Goal: Find specific page/section: Find specific page/section

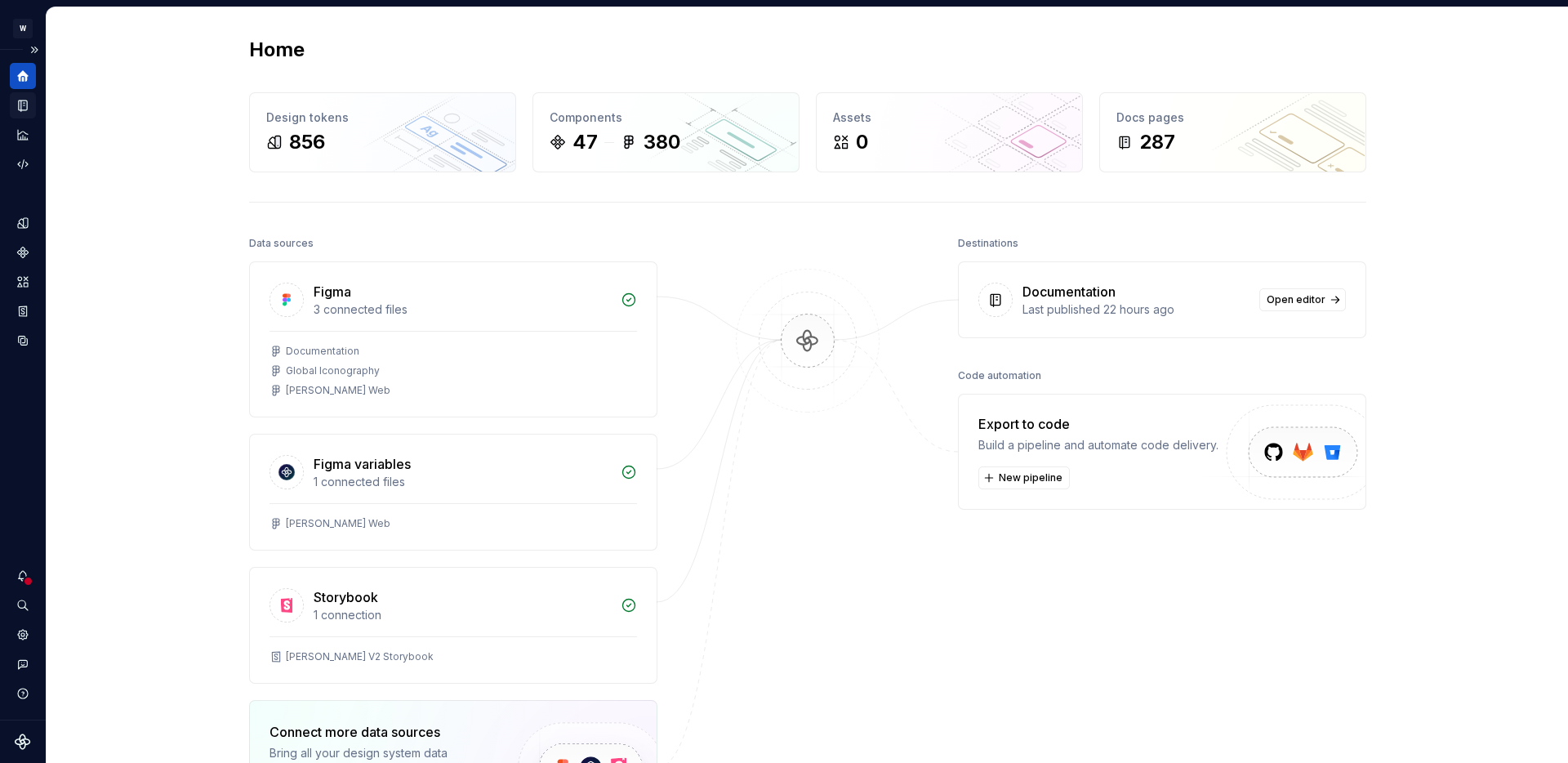
click at [26, 113] on div "Documentation" at bounding box center [23, 105] width 27 height 27
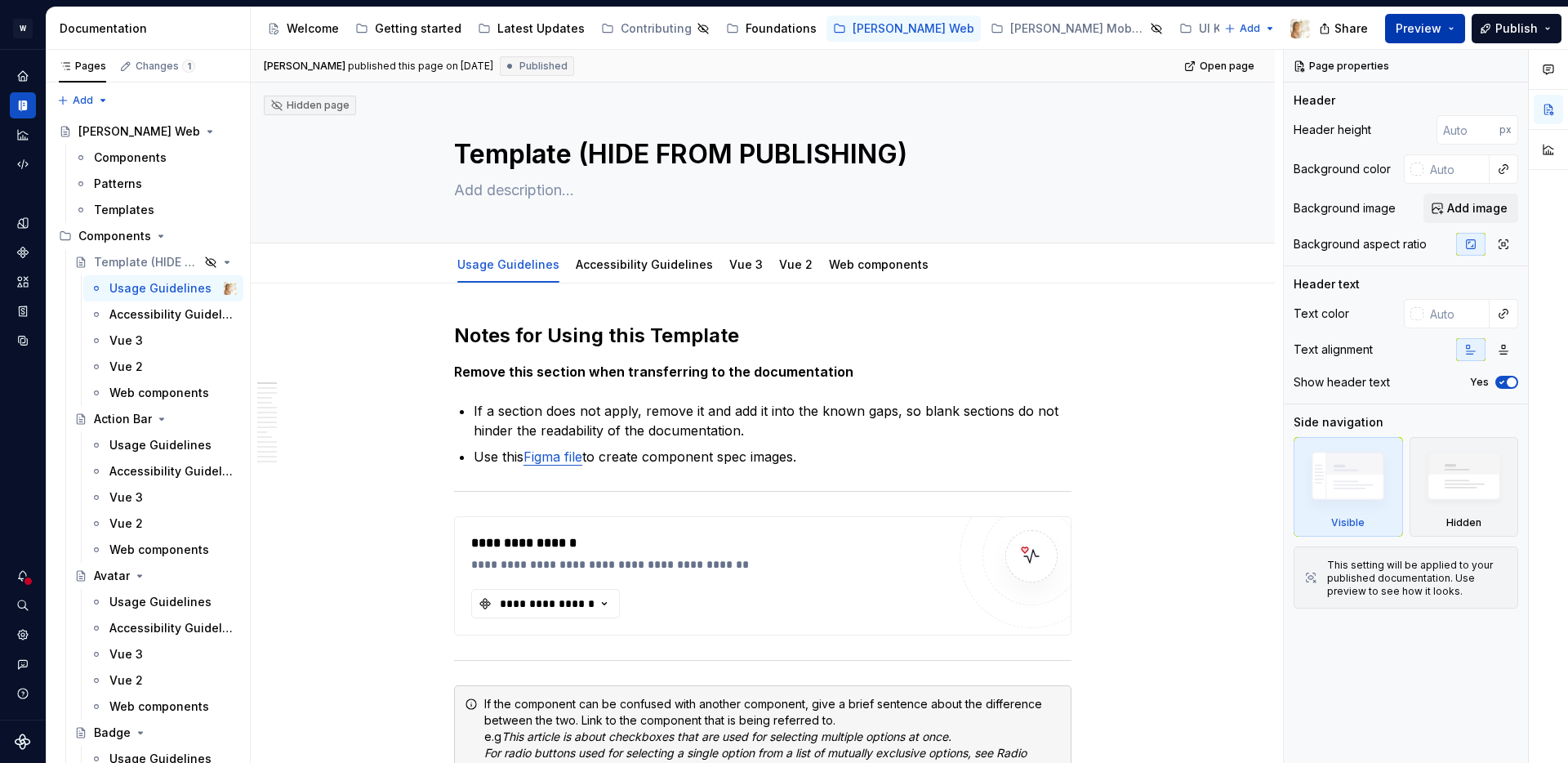
click at [1453, 31] on button "Preview" at bounding box center [1424, 28] width 80 height 29
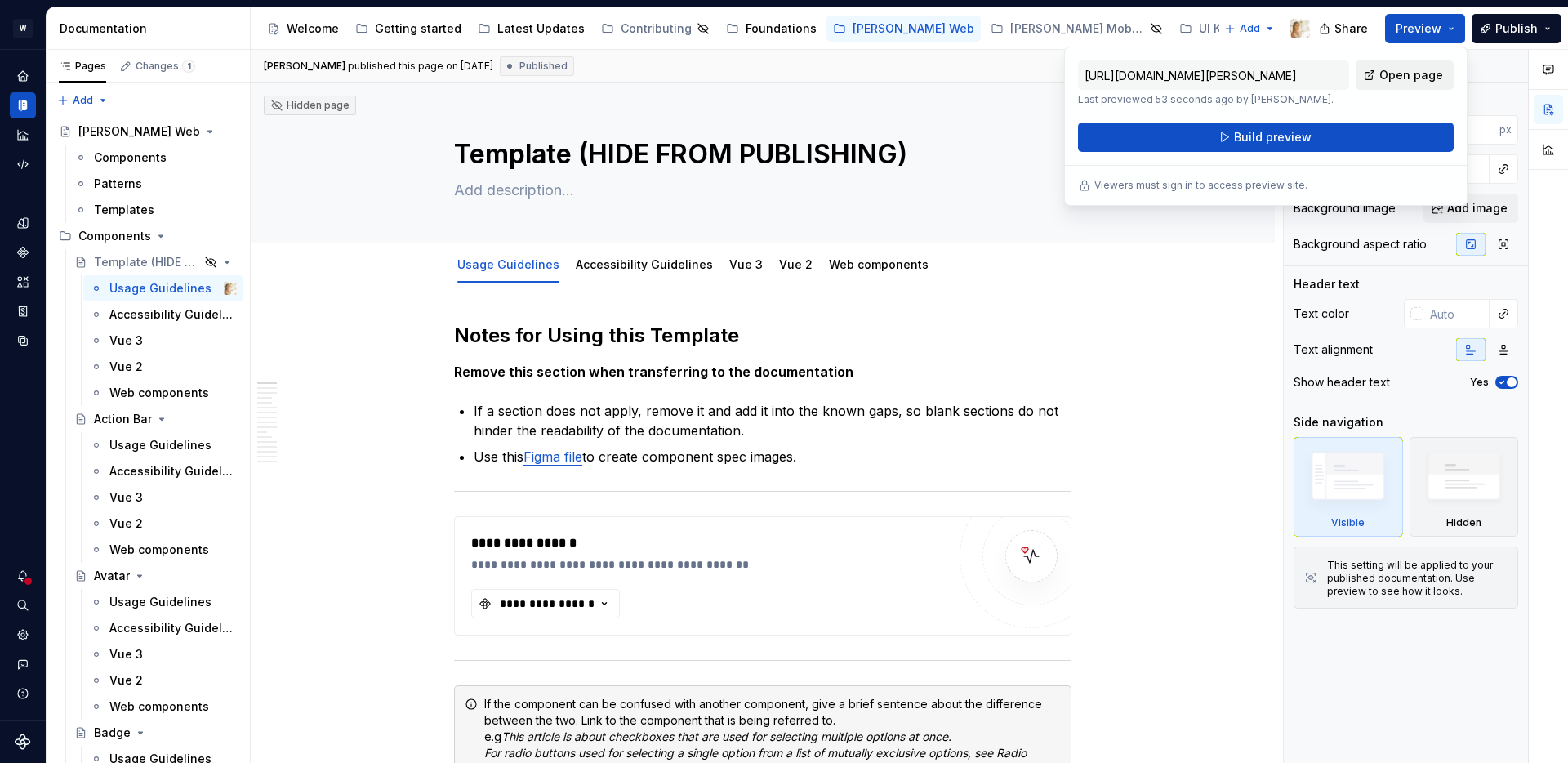
click at [1400, 72] on span "Open page" at bounding box center [1411, 75] width 64 height 16
type textarea "*"
click at [18, 70] on icon "Home" at bounding box center [23, 76] width 15 height 15
